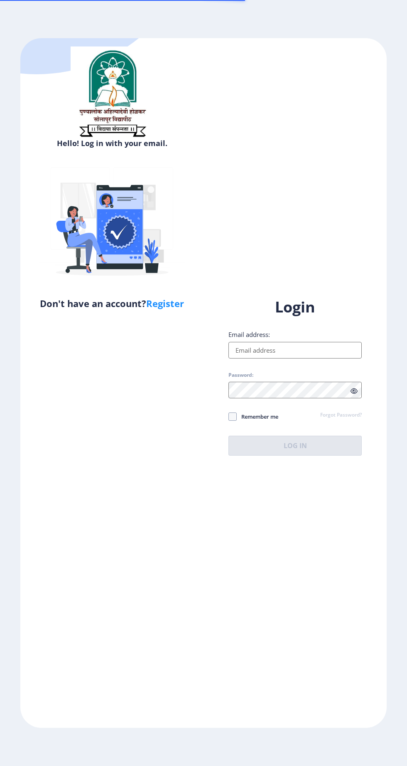
click at [278, 358] on input "Email address:" at bounding box center [294, 350] width 133 height 17
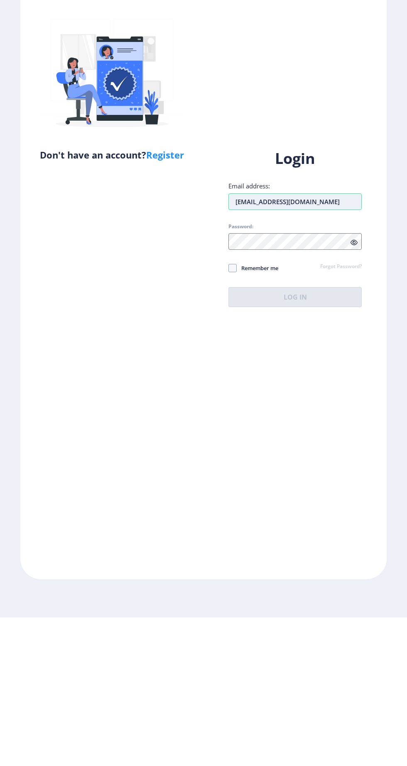
type input "rushikeshdeshmane107@gmail.com"
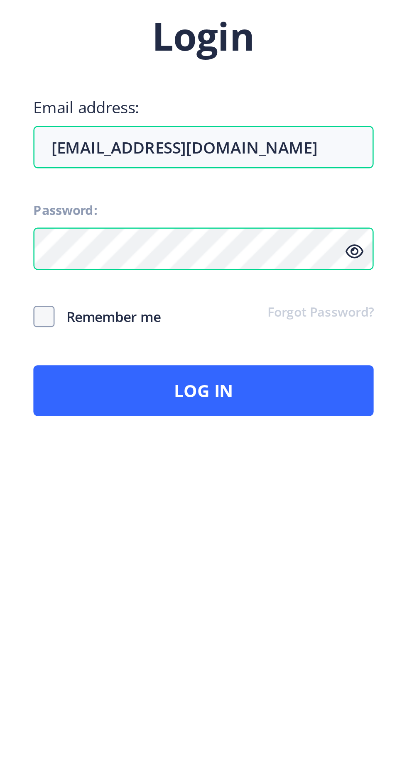
click at [267, 422] on span "Remember me" at bounding box center [258, 417] width 42 height 10
click at [229, 417] on input "Remember me" at bounding box center [228, 416] width 0 height 0
checkbox input "true"
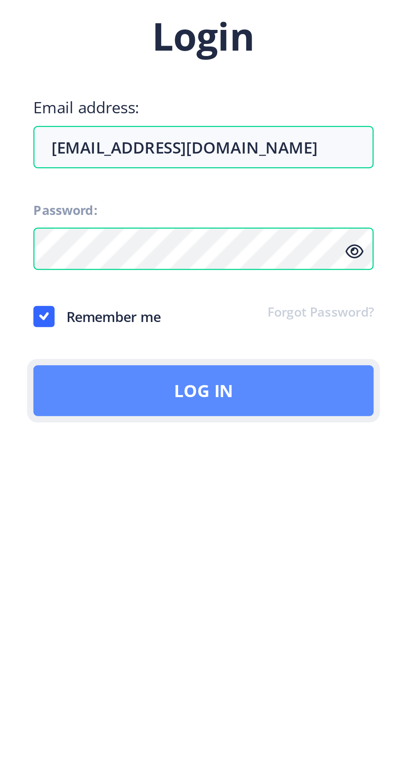
click at [362, 456] on button "Log In" at bounding box center [294, 446] width 133 height 20
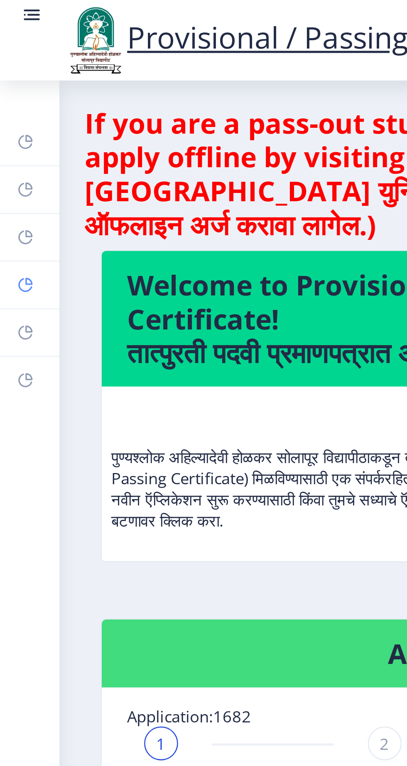
click at [13, 115] on rect at bounding box center [10, 111] width 7 height 7
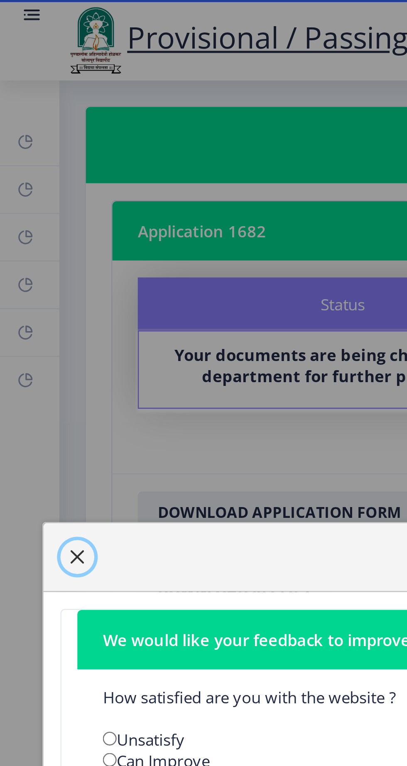
click at [32, 220] on span "button" at bounding box center [30, 218] width 7 height 7
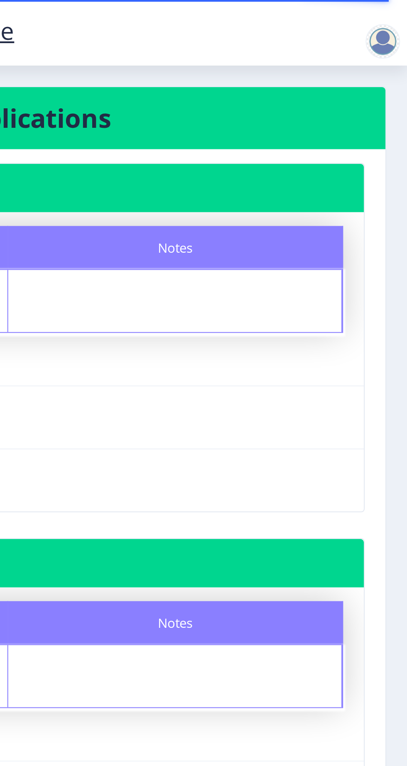
click at [400, 21] on div at bounding box center [395, 20] width 17 height 17
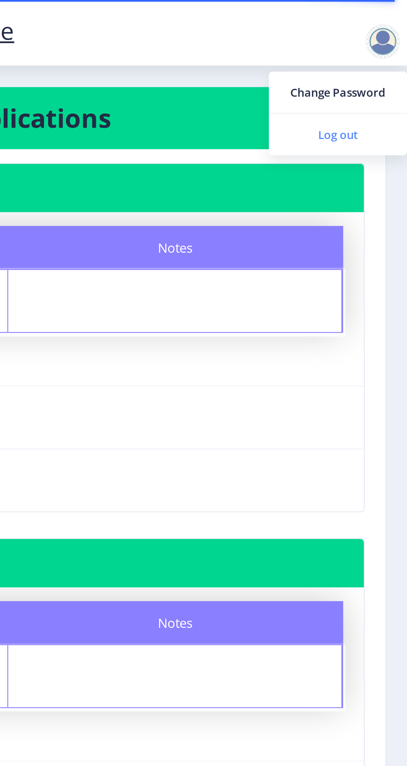
click at [382, 66] on span "Log out" at bounding box center [373, 65] width 53 height 10
